Goal: Information Seeking & Learning: Find specific page/section

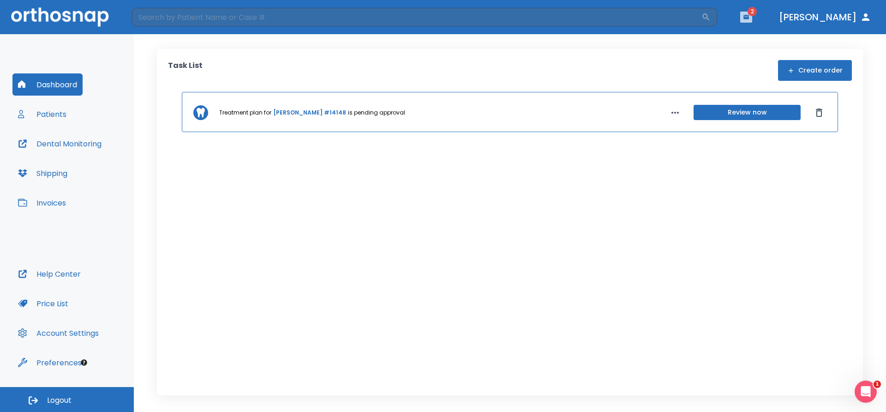
click at [752, 16] on button "button" at bounding box center [746, 17] width 12 height 11
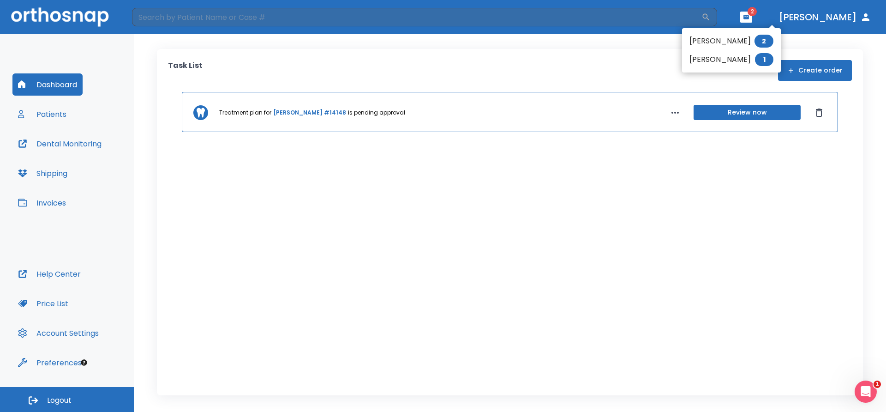
click at [45, 115] on div at bounding box center [443, 206] width 886 height 412
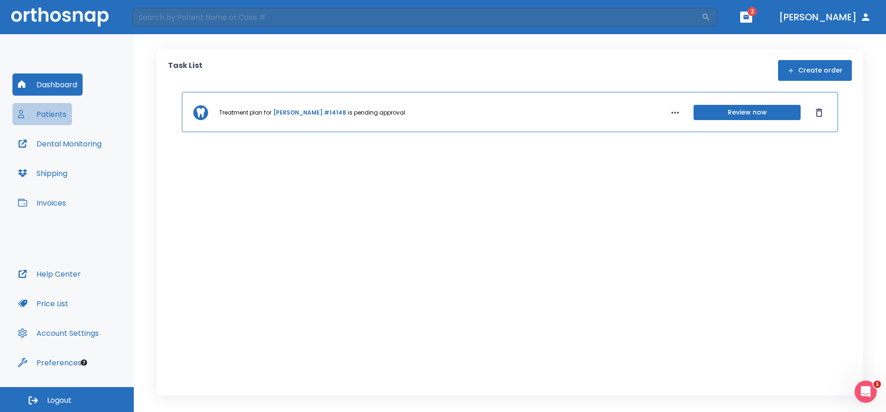
click at [50, 113] on button "Patients" at bounding box center [42, 114] width 60 height 22
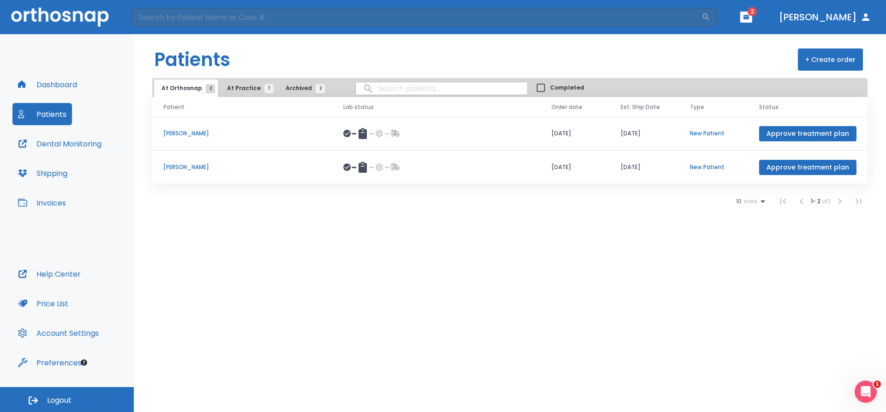
click at [168, 134] on p "[PERSON_NAME]" at bounding box center [242, 133] width 158 height 8
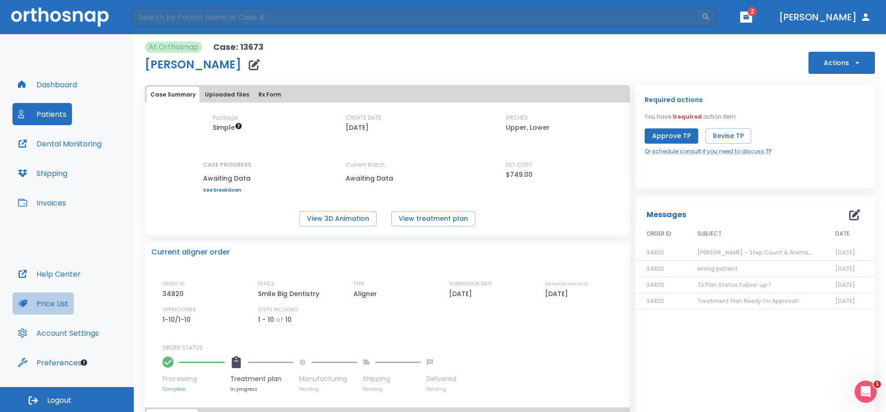
click at [48, 303] on button "Price List" at bounding box center [42, 303] width 61 height 22
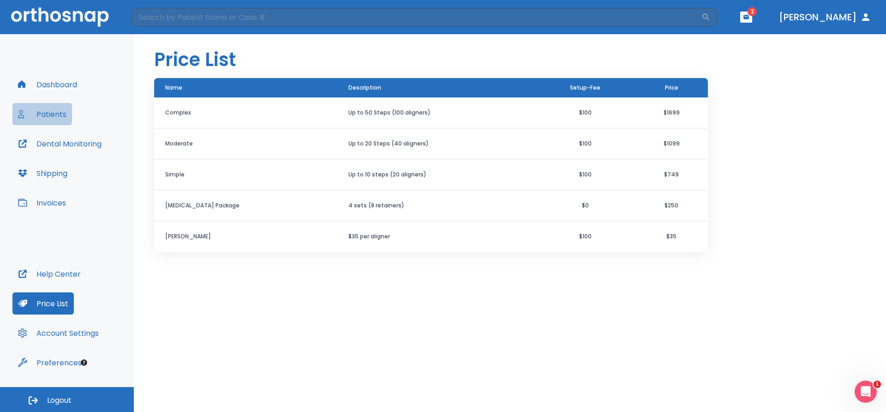
click at [63, 114] on button "Patients" at bounding box center [42, 114] width 60 height 22
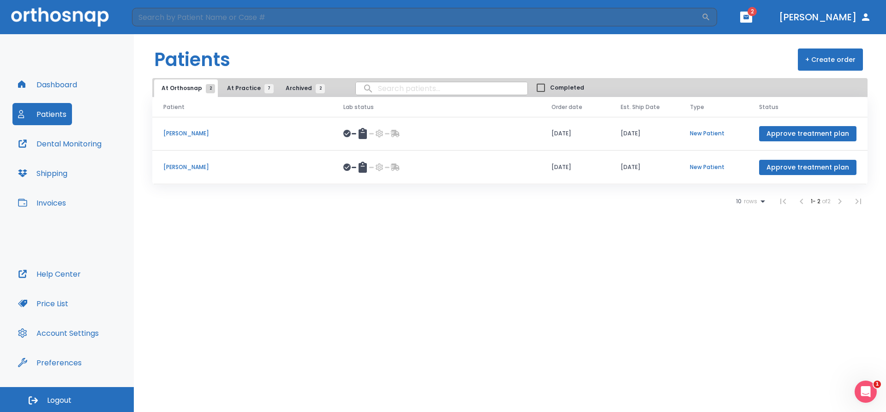
click at [187, 169] on p "[PERSON_NAME]" at bounding box center [242, 167] width 158 height 8
